Goal: Transaction & Acquisition: Purchase product/service

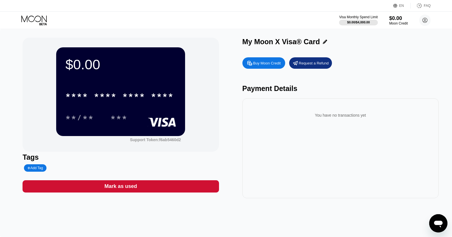
click at [271, 65] on div "Buy Moon Credit" at bounding box center [267, 63] width 28 height 5
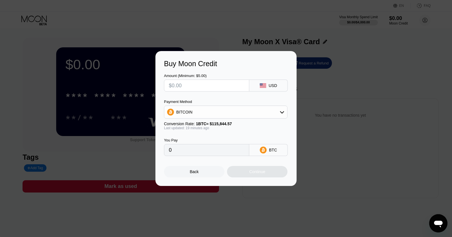
click at [283, 110] on icon at bounding box center [282, 112] width 5 height 5
click at [213, 143] on div "USDT on TRON" at bounding box center [229, 140] width 108 height 5
type input "0.00"
click at [183, 88] on input "text" at bounding box center [207, 85] width 76 height 11
type input "$1"
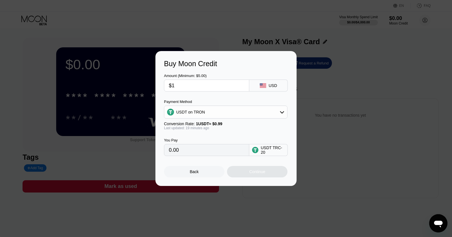
type input "1.01"
type input "$10"
type input "10.10"
type input "$10"
click at [242, 174] on div "Continue" at bounding box center [257, 171] width 60 height 11
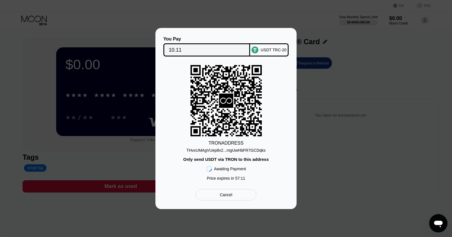
drag, startPoint x: 223, startPoint y: 196, endPoint x: 223, endPoint y: 193, distance: 2.9
click at [223, 195] on div "Cancel" at bounding box center [226, 194] width 13 height 5
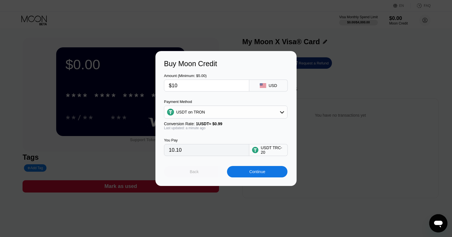
click at [200, 175] on div "Back" at bounding box center [194, 171] width 60 height 11
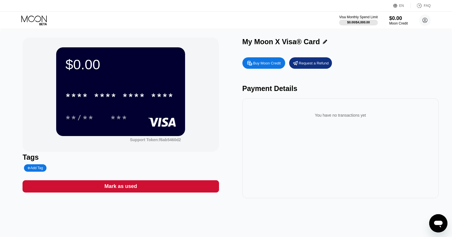
click at [406, 106] on div "You have no transactions yet" at bounding box center [340, 113] width 187 height 20
